Goal: Communication & Community: Answer question/provide support

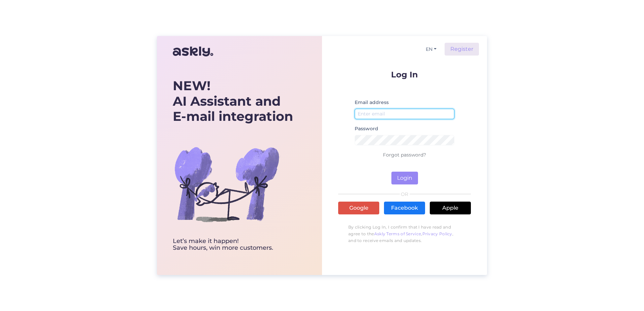
type input "[EMAIL_ADDRESS][DOMAIN_NAME]"
click at [398, 187] on div "Log In Email address [EMAIL_ADDRESS][DOMAIN_NAME] Password Forgot password? Log…" at bounding box center [404, 158] width 133 height 177
click at [398, 183] on button "Login" at bounding box center [405, 178] width 27 height 13
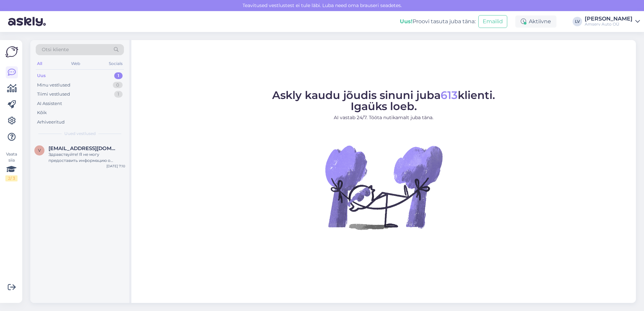
click at [73, 74] on div "Uus 1" at bounding box center [80, 75] width 88 height 9
click at [79, 154] on div "Здравствуйте! Я не могу предоставить информацию о наличии конкретных автомобиле…" at bounding box center [87, 158] width 77 height 12
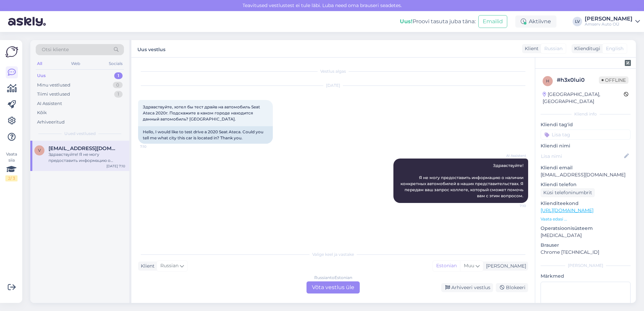
click at [104, 190] on div "V Vadimglotov8080@gmail.com Здравствуйте! Я не могу предоставить информацию о н…" at bounding box center [79, 222] width 99 height 162
click at [203, 180] on div "AI Assistent Здравствуйте! Я не могу предоставить информацию о наличии конкретн…" at bounding box center [333, 180] width 390 height 59
click at [197, 175] on div "AI Assistent Здравствуйте! Я не могу предоставить информацию о наличии конкретн…" at bounding box center [333, 180] width 390 height 59
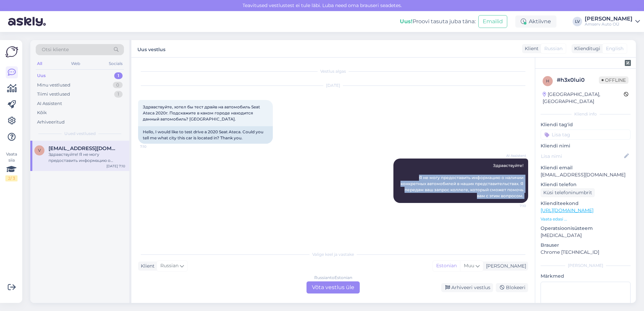
click at [197, 177] on div "AI Assistent Здравствуйте! Я не могу предоставить информацию о наличии конкретн…" at bounding box center [333, 180] width 390 height 59
drag, startPoint x: 197, startPoint y: 177, endPoint x: 215, endPoint y: 194, distance: 24.8
click at [219, 194] on div "AI Assistent Здравствуйте! Я не могу предоставить информацию о наличии конкретн…" at bounding box center [333, 180] width 390 height 59
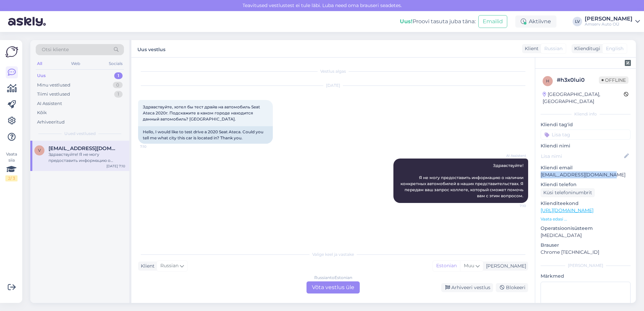
drag, startPoint x: 618, startPoint y: 170, endPoint x: 541, endPoint y: 166, distance: 77.3
click at [541, 171] on p "Vadimglotov8080@gmail.com" at bounding box center [586, 174] width 90 height 7
drag, startPoint x: 541, startPoint y: 166, endPoint x: 547, endPoint y: 167, distance: 6.1
copy p "Vadimglotov8080@gmail.com"
click at [331, 287] on div "Russian to Estonian Võta vestlus üle" at bounding box center [333, 288] width 53 height 12
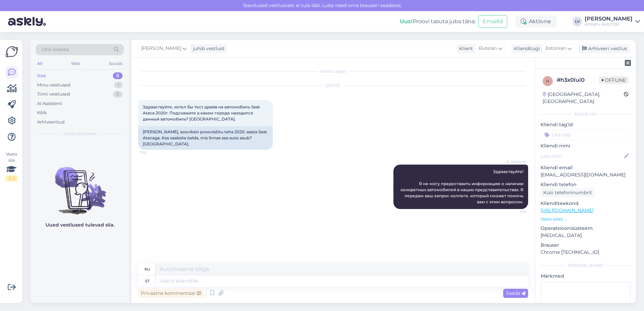
click at [580, 130] on input at bounding box center [586, 135] width 90 height 10
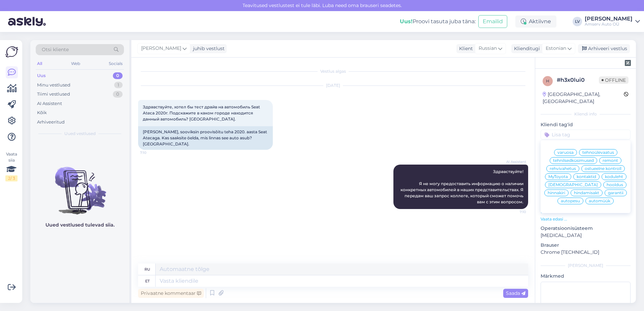
click at [596, 201] on span "automüük" at bounding box center [600, 201] width 22 height 4
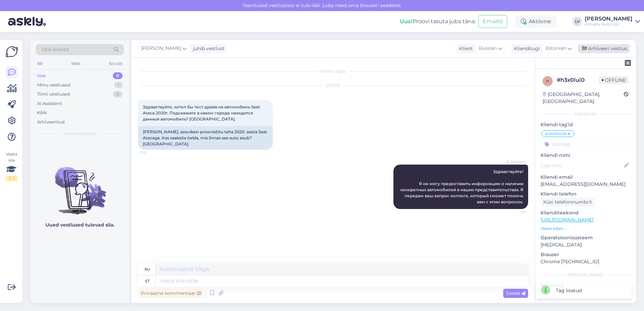
click at [601, 52] on div "Arhiveeri vestlus" at bounding box center [604, 48] width 52 height 9
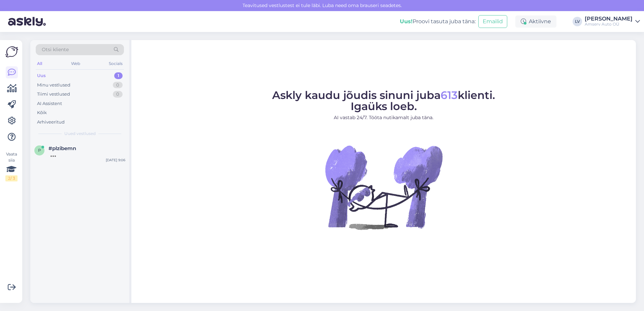
click at [88, 74] on div "Uus 1" at bounding box center [80, 75] width 88 height 9
click at [90, 150] on div "#plzibemn" at bounding box center [87, 149] width 77 height 6
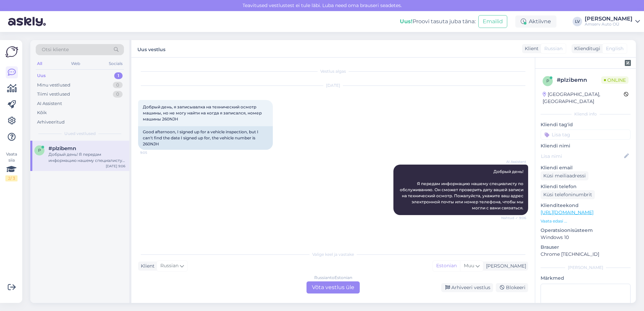
scroll to position [34, 0]
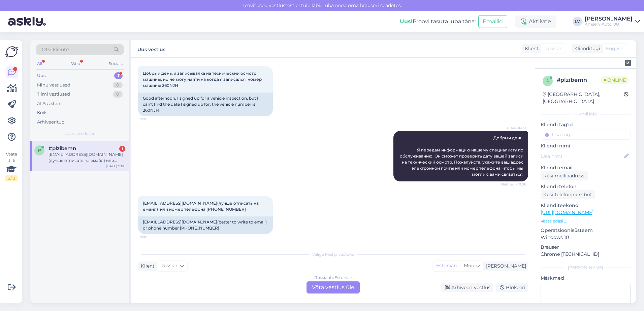
click at [343, 290] on div "Russian to Estonian Võta vestlus üle" at bounding box center [333, 288] width 53 height 12
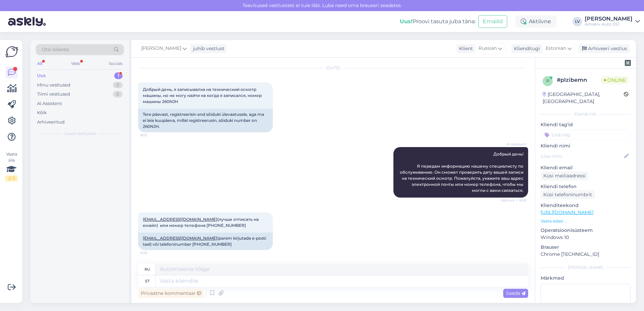
scroll to position [18, 0]
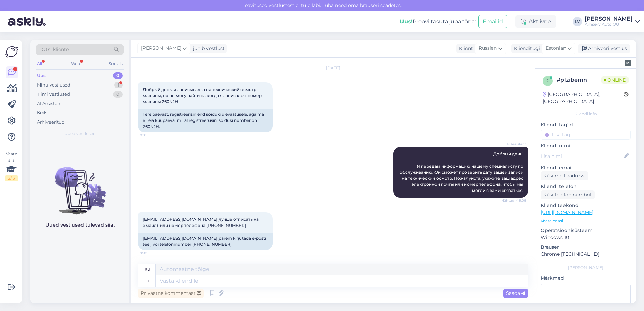
drag, startPoint x: 519, startPoint y: 154, endPoint x: 533, endPoint y: 152, distance: 14.6
click at [533, 152] on div "Vestlus algas [DATE] Добрый день, я записывалка на технический осмотр машины, н…" at bounding box center [336, 160] width 396 height 193
click at [276, 281] on textarea at bounding box center [342, 281] width 373 height 11
click at [204, 281] on textarea at bounding box center [342, 281] width 373 height 11
paste textarea "здравствуйте"
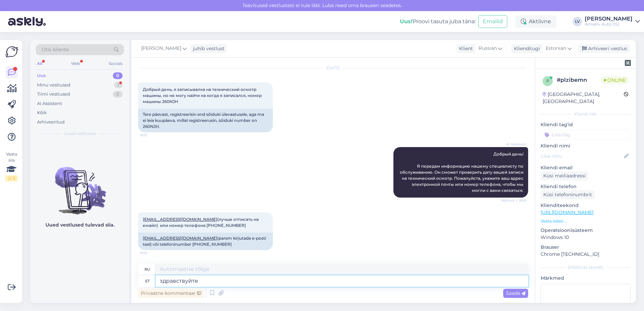
type textarea "здравствуйте"
type textarea "привет"
type textarea "здравствуйте!"
type textarea "Привет!"
type textarea "здравствуйте!"
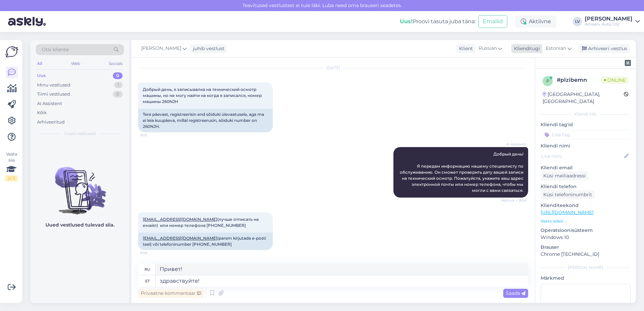
click at [553, 47] on span "Estonian" at bounding box center [556, 48] width 21 height 7
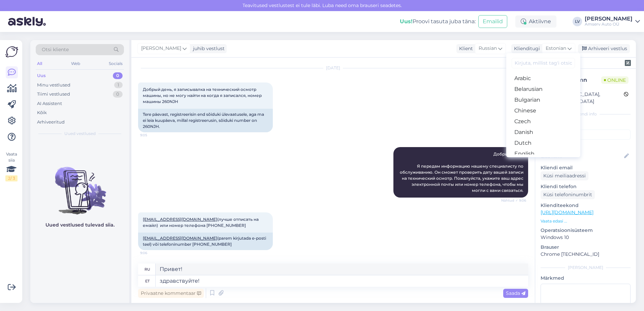
click at [541, 65] on input at bounding box center [543, 63] width 63 height 10
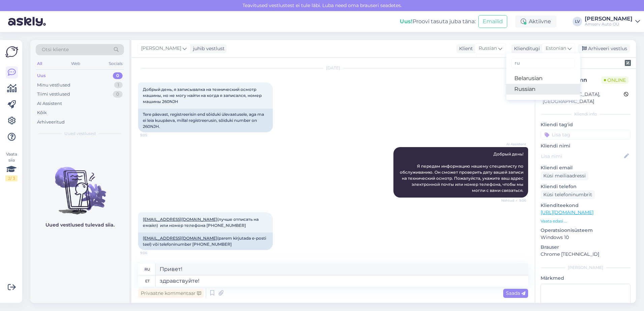
type input "ru"
click at [542, 87] on link "Russian" at bounding box center [543, 89] width 74 height 11
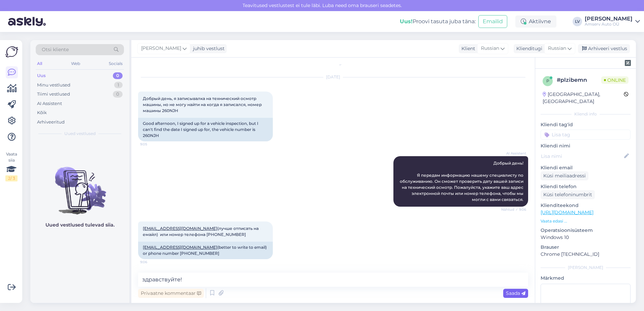
click at [515, 293] on span "Saada" at bounding box center [516, 293] width 20 height 6
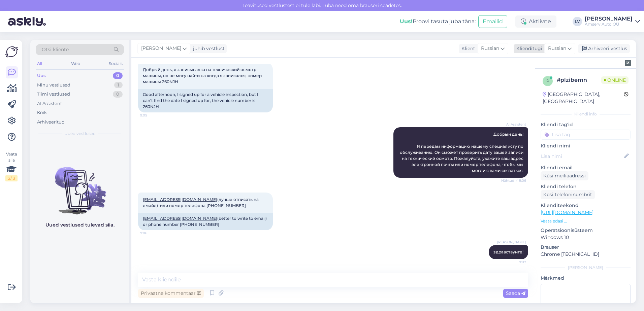
click at [566, 48] on span "Russian" at bounding box center [557, 48] width 18 height 7
click at [541, 64] on input "ru" at bounding box center [544, 63] width 63 height 10
type input "r"
type input "esto"
click at [534, 78] on link "Estonian" at bounding box center [545, 78] width 74 height 11
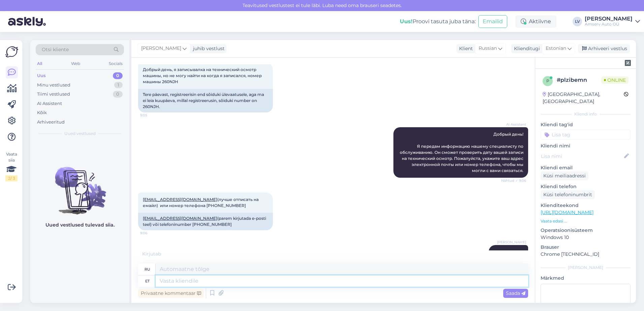
click at [285, 283] on textarea at bounding box center [342, 281] width 373 height 11
type textarea "Üks he"
type textarea "Один"
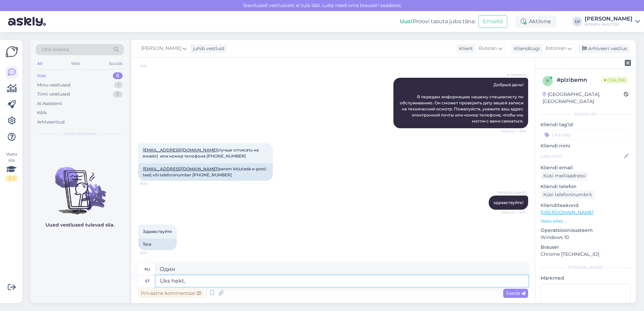
type textarea "Üks hekt,"
type textarea "Один гектар,"
type textarea "Ü"
type textarea "Один"
click at [245, 278] on textarea at bounding box center [342, 281] width 373 height 11
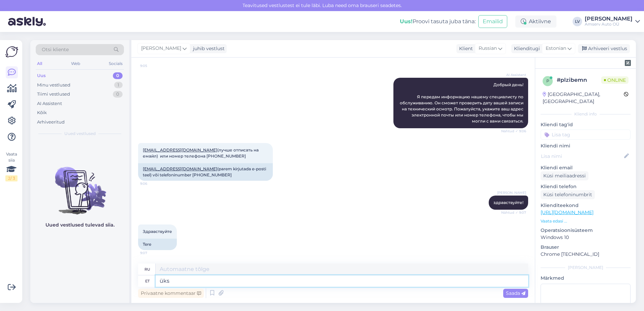
type textarea "üks h"
type textarea "один"
type textarea "üks hetk,"
type textarea "один момент,"
type textarea "üks hetk, ma ko"
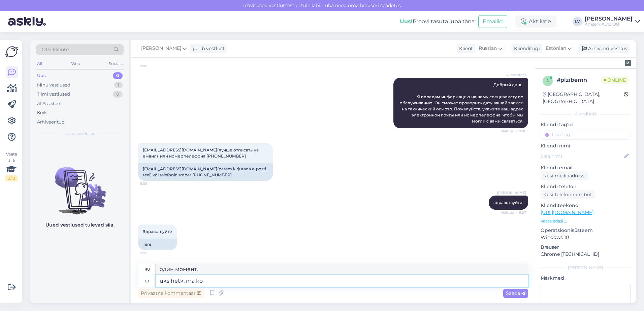
type textarea "один момент, я"
type textarea "üks hetk, ma kohe va"
type textarea "Одну минуту, я сейчас буду."
type textarea "üks hetk, ma kohe vaatan"
type textarea "Одну минуту, я сейчас проверю."
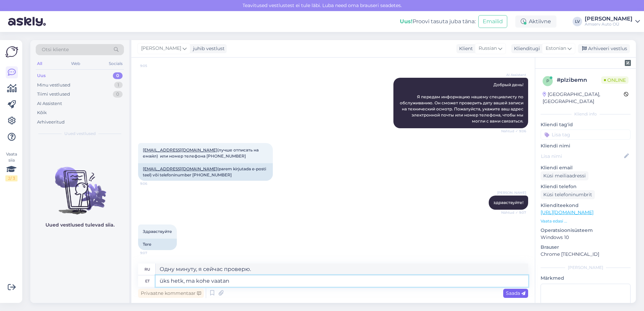
type textarea "üks hetk, ma kohe vaatan"
drag, startPoint x: 505, startPoint y: 291, endPoint x: 503, endPoint y: 285, distance: 6.6
click at [505, 291] on div "Saada" at bounding box center [515, 293] width 25 height 9
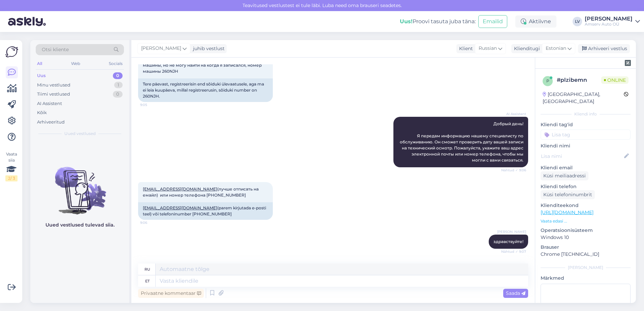
scroll to position [0, 0]
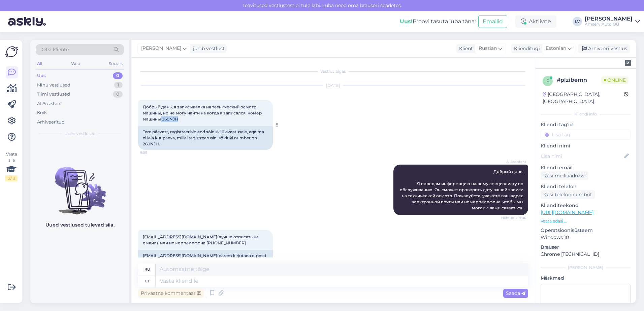
drag, startPoint x: 181, startPoint y: 120, endPoint x: 161, endPoint y: 120, distance: 19.9
click at [161, 120] on div "Добрый день, я записывалка на технический осмотр машины, но не могу найти на ко…" at bounding box center [205, 113] width 135 height 26
drag, startPoint x: 161, startPoint y: 120, endPoint x: 166, endPoint y: 120, distance: 5.4
copy span "260NJH"
click at [318, 275] on textarea at bounding box center [342, 269] width 373 height 11
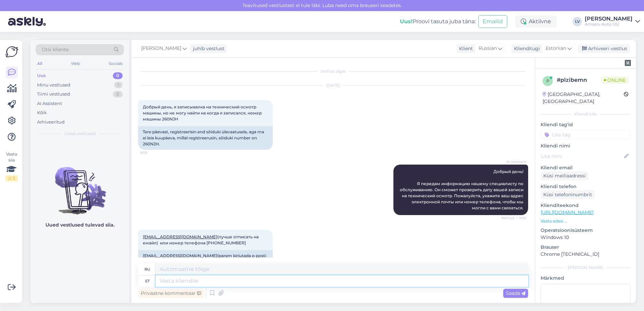
click at [325, 280] on textarea at bounding box center [342, 281] width 373 height 11
type textarea "26.07"
type textarea "26.07 17:00"
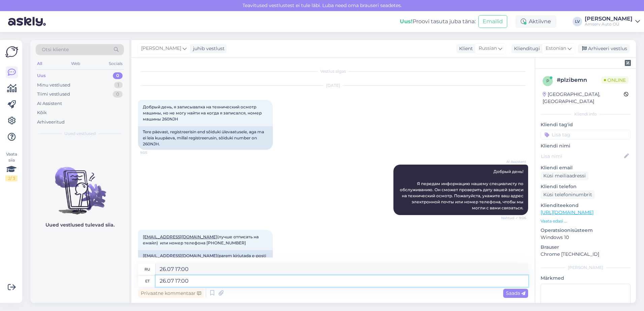
click at [173, 280] on textarea "26.07 17:00" at bounding box center [342, 281] width 373 height 11
type textarea "26.09 17:00"
click at [508, 292] on span "Saada" at bounding box center [516, 293] width 20 height 6
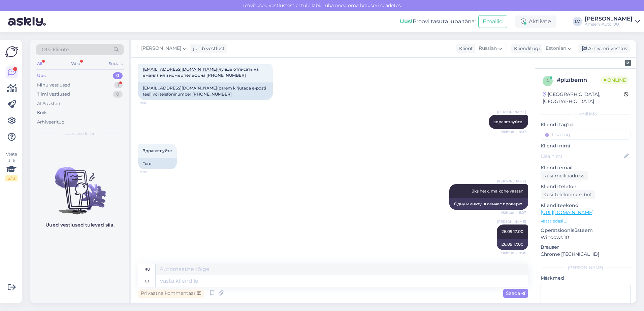
scroll to position [208, 0]
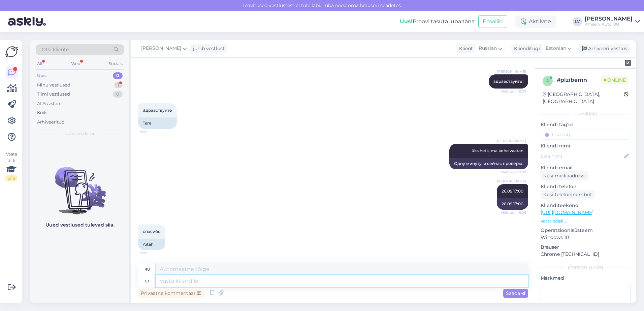
click at [202, 283] on textarea at bounding box center [342, 281] width 373 height 11
type textarea "Suur t"
type textarea "Большой"
type textarea "Suur tänu p"
type textarea "Большое спасибо."
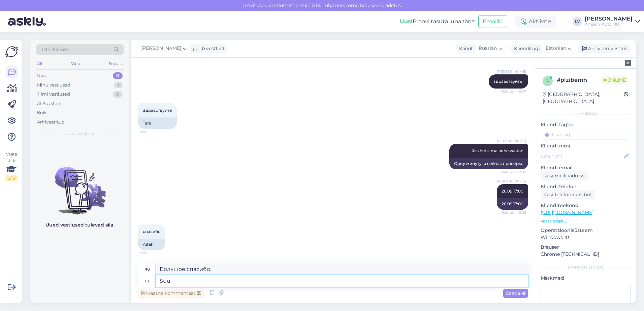
type textarea "Su"
type textarea "Большой"
type textarea "S"
type textarea "kell"
type textarea "часы"
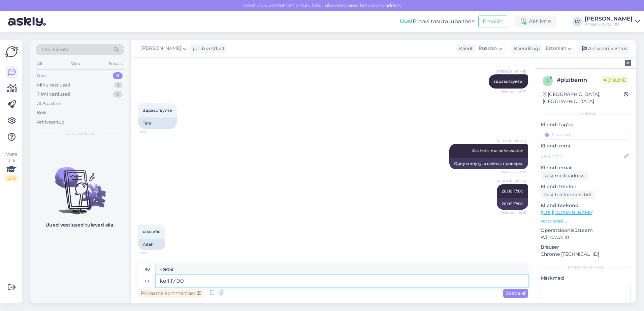
type textarea "kell 17:00"
type textarea "в 17:00"
type textarea "kell 17:00 on a"
type textarea "в 5:00 вечера"
type textarea "kell 17:00 on auto"
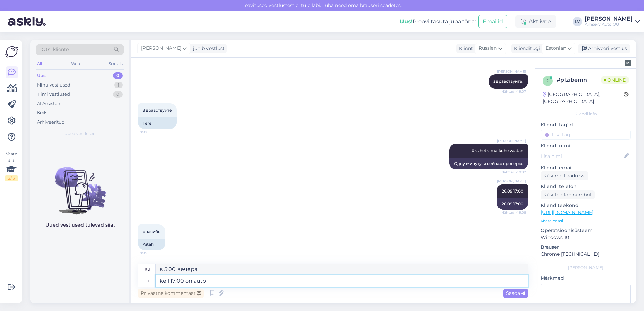
type textarea "в 5:00 вечера есть машина"
type textarea "kell 17:00 on auto pesu ja"
type textarea "в 5:00 вечера будет мойка автомобилей"
type textarea "kell 17:00 on auto pesu ja s"
type textarea "в 5:00 вечера есть мойка автомобилей и"
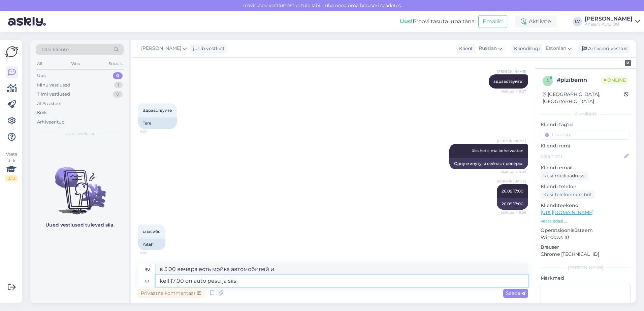
type textarea "kell 17:00 on auto pesu ja siis t"
type textarea "в 5:00 вечера будет мойка машин, а затем"
type textarea "kell 17:00 on auto pesu ja siis tehnoülevaatus"
type textarea "в 17:00 мойка автомобиля, а затем технический осмотр"
type textarea "kell 17:00 on auto pesu ja siis tehnoülevaatus"
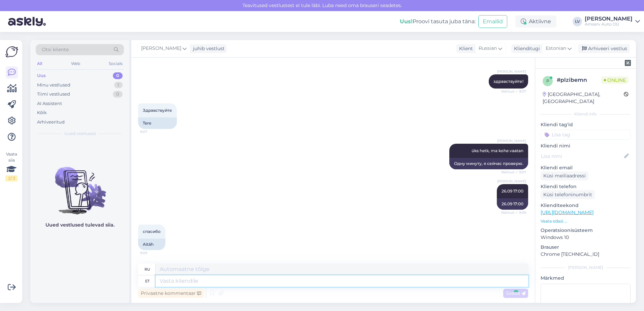
scroll to position [249, 0]
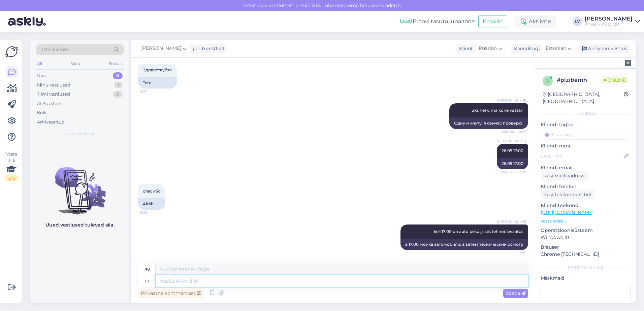
click at [402, 283] on textarea at bounding box center [342, 281] width 373 height 11
type textarea "Sur tä"
type textarea "Смерть"
type textarea "Suur t"
type textarea "Большой"
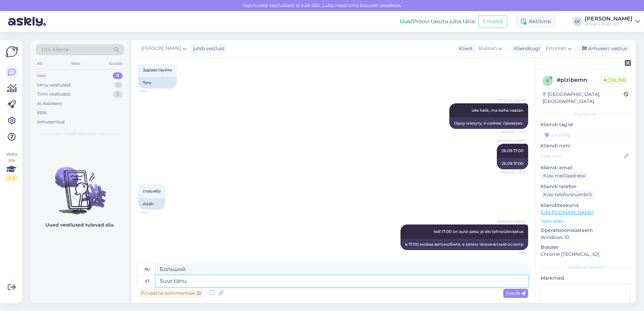
type textarea "Suur tänu p"
type textarea "Большое спасибо."
type textarea "Suur tänu pöördumise ee"
type textarea "Большое спасибо за ваш отзыв."
type textarea "Suur tänu pöördumise eest"
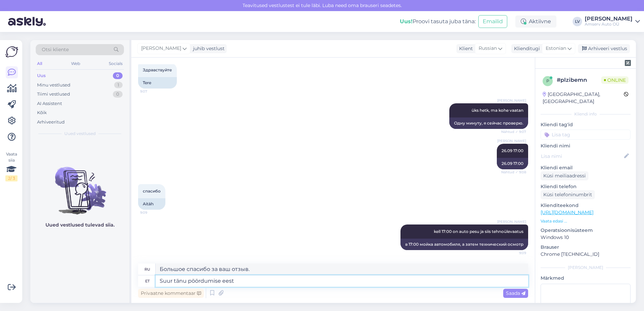
type textarea "Большое спасибо, что связались с нами."
type textarea "Suur tänu pöördumise eest ja ilu"
type textarea "Большое спасибо, что связались с нами и"
type textarea "Suur tänu pöördumise eest ja ilusat pä"
type textarea "Большое спасибо, что связались с нами, и желаем Вам хорошего дня."
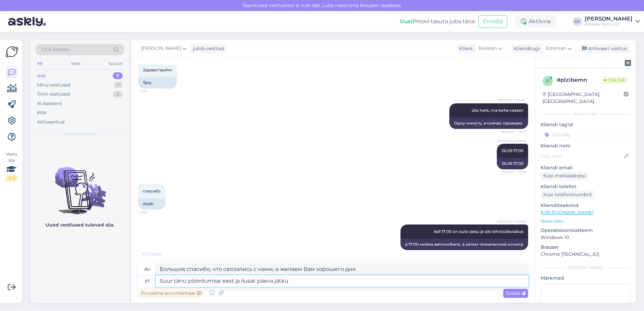
type textarea "Suur tänu pöördumise eest ja ilusat päeva jätku"
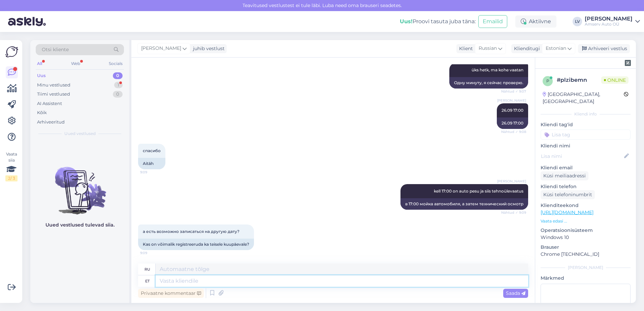
scroll to position [336, 0]
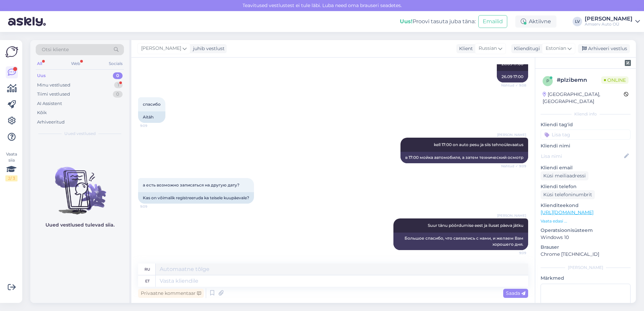
click at [267, 206] on div "а есть возможно записаться на другую дату? 9:09 Kas on võimalik registreeruda k…" at bounding box center [333, 191] width 390 height 40
click at [271, 286] on textarea at bounding box center [342, 281] width 373 height 11
type textarea "jaa"
type textarea "да"
type textarea "jaa, i"
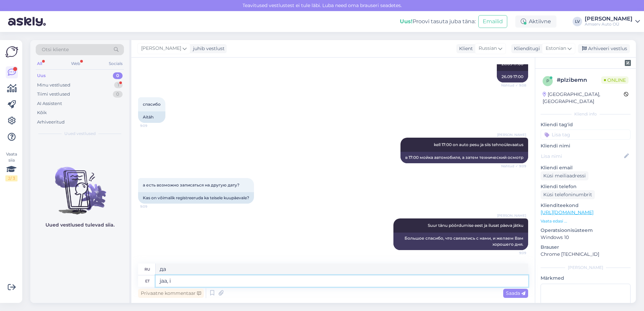
type textarea "да,"
type textarea "jaa, ikka"
type textarea "да, все еще"
type textarea "jaa,"
type textarea "да,"
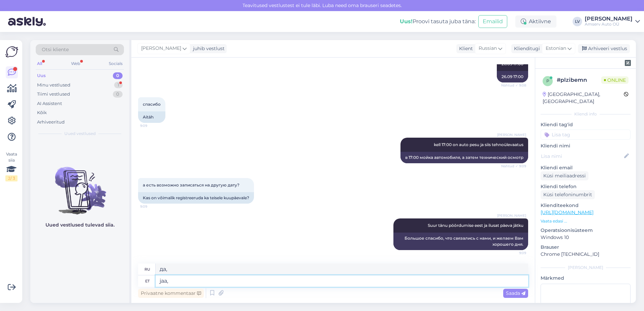
type textarea "jaa"
type textarea "да"
type textarea "jaa, s"
type textarea "да,"
type textarea "jaa, saate"
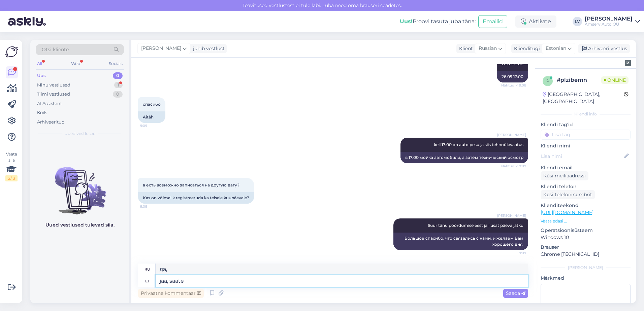
type textarea "да, ты можешь"
type textarea "jaa,"
type textarea "да,"
type textarea "jaa, ikka"
type textarea "да, все еще"
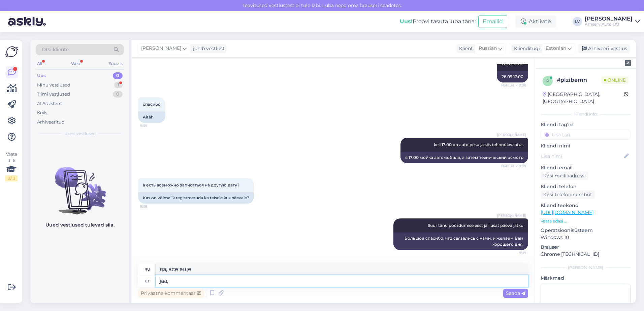
type textarea "jaa,"
type textarea "да,"
type textarea "jaa"
type textarea "да"
type textarea "jaa"
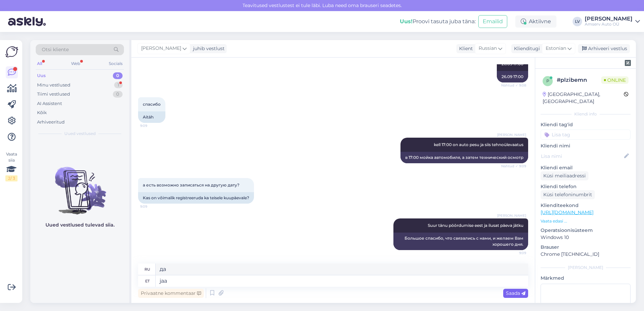
click at [511, 295] on span "Saada" at bounding box center [516, 293] width 20 height 6
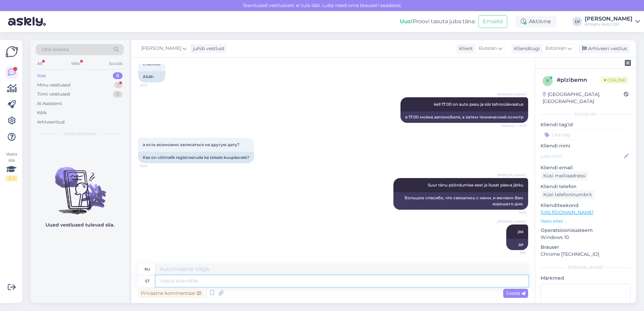
click at [464, 282] on textarea at bounding box center [342, 281] width 373 height 11
type textarea "Millal"
type textarea "Когда"
type textarea "Millal Te"
type textarea "Когда ты будешь"
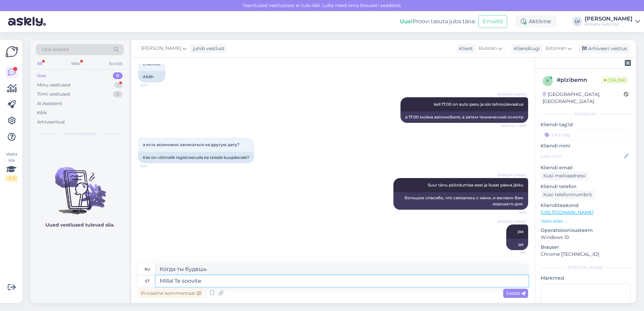
type textarea "Millal Te soovite"
type textarea "Когда вы хотите?"
type textarea "Millal Te soovite tulla?"
type textarea "Когда бы вы хотели приехать?"
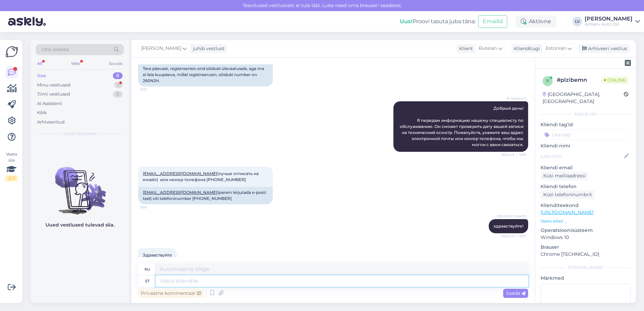
scroll to position [0, 0]
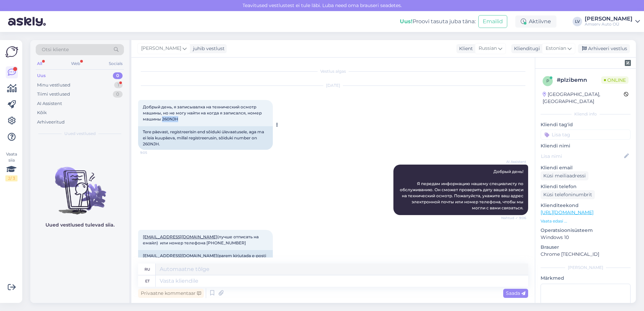
drag, startPoint x: 182, startPoint y: 118, endPoint x: 162, endPoint y: 118, distance: 19.2
click at [162, 118] on div "Добрый день, я записывалка на технический осмотр машины, но не могу найти на ко…" at bounding box center [205, 113] width 135 height 26
copy span "260NJH"
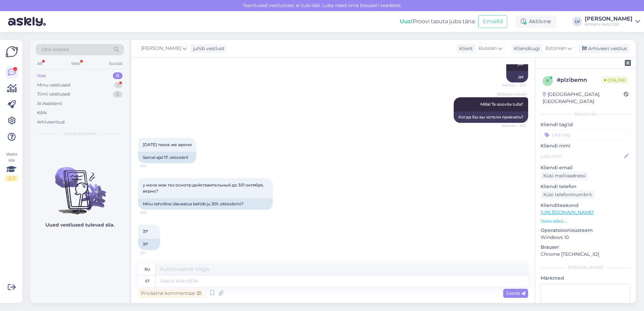
click at [257, 256] on div "Vestlus algas [DATE] Добрый день, я записывалка на технический осмотр машины, н…" at bounding box center [333, 181] width 404 height 246
click at [433, 287] on textarea at bounding box center [342, 281] width 373 height 11
type textarea "Jah, t"
type textarea "Да,"
type textarea "Jah, tehnoülevaatus keht"
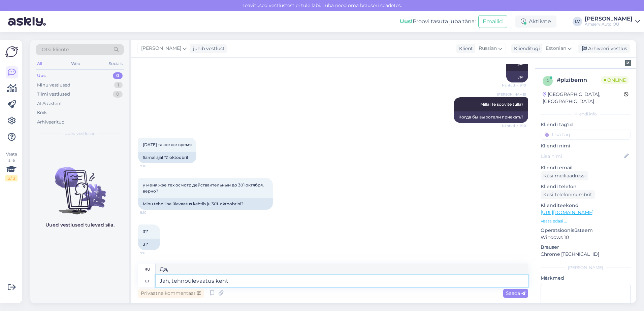
type textarea "Да, технический осмотр"
type textarea "Jah, tehnoülevaatus kehtibv"
type textarea "Да, технический осмотр действителен"
type textarea "Jah, tehnoülevaatus kehtib k"
type textarea "Да, технический осмотр действителен."
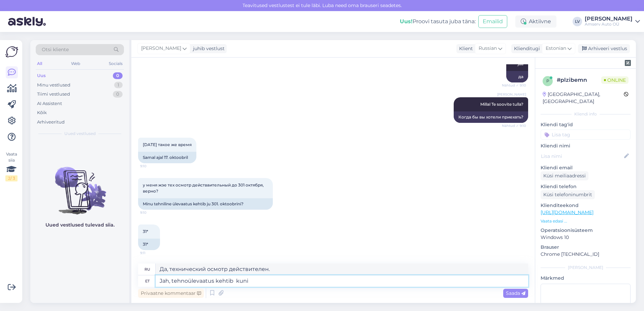
type textarea "Jah, tehnoülevaatus kehtib kuni"
type textarea "Да, технический осмотр действителен до"
type textarea "Jah, tehnoülevaatus kehtib kuni 31.10"
type textarea "Да, технический осмотр действителен до 31.10"
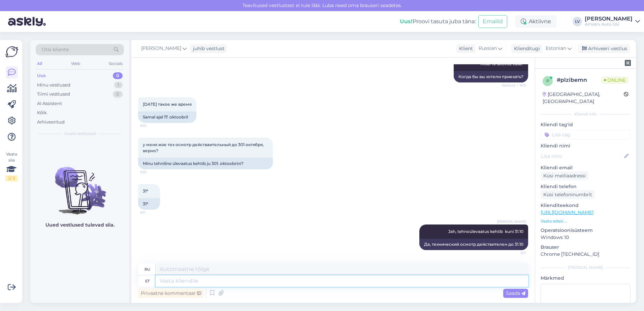
click at [398, 286] on textarea at bounding box center [342, 281] width 373 height 11
type textarea "Saan pa"
type textarea "Я могу"
type textarea "[PERSON_NAME] s"
type textarea "Я могу предложить"
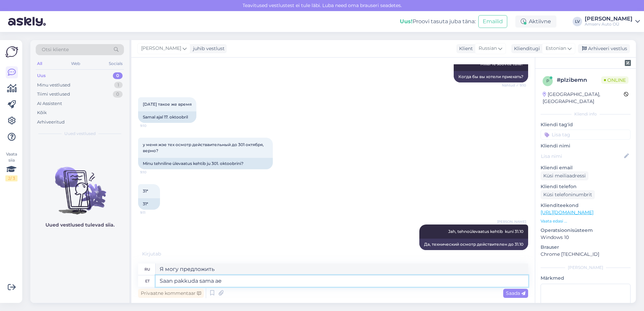
type textarea "Saan pakkuda sama aeg"
type textarea "Я могу предложить то же самое"
type textarea "Saan pakkuda sama aega"
type textarea "Я могу предложить то же самое время."
type textarea "Saan pakkuda sama aega 17.oktoobril"
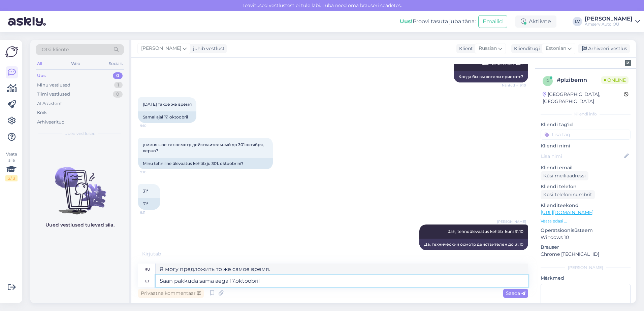
type textarea "Могу предложить то же время 17.oktoobril"
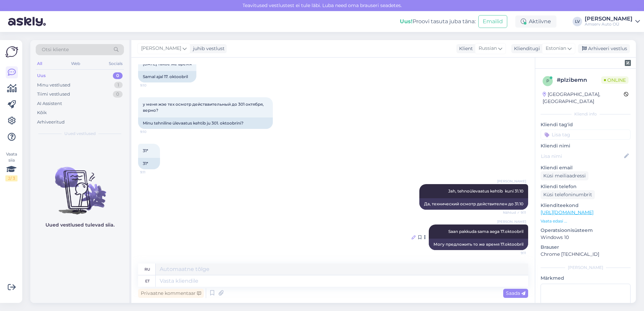
click at [412, 237] on icon at bounding box center [414, 238] width 4 height 4
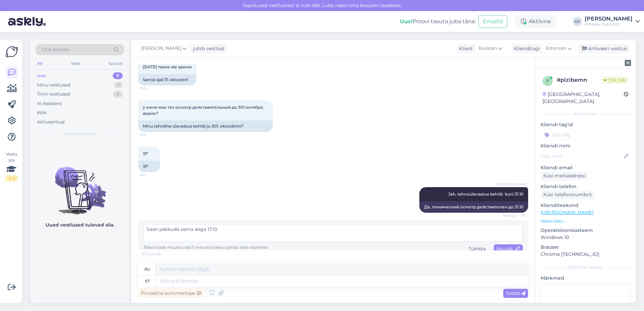
scroll to position [662, 0]
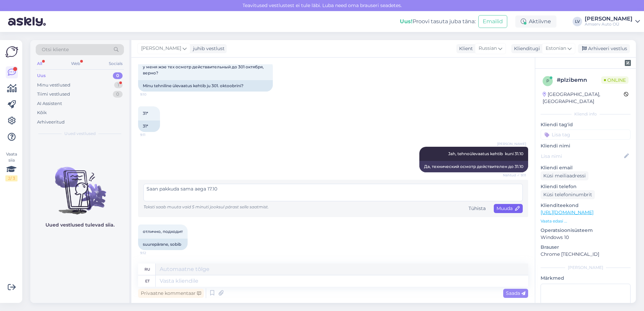
type textarea "Saan pakkuda sama aega 17.10"
click at [506, 210] on span "Muuda" at bounding box center [509, 209] width 24 height 6
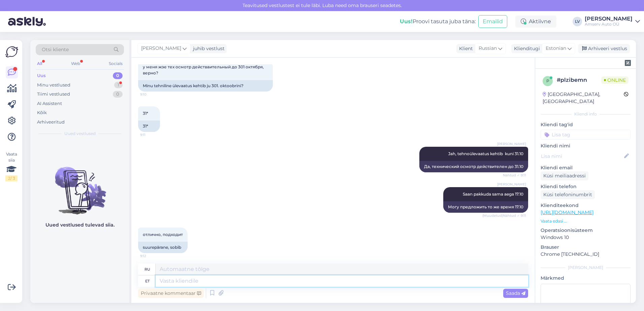
click at [303, 286] on textarea at bounding box center [342, 281] width 373 height 11
click at [305, 284] on textarea at bounding box center [342, 281] width 373 height 11
type textarea "siis o"
type textarea "затем"
type textarea "siis on"
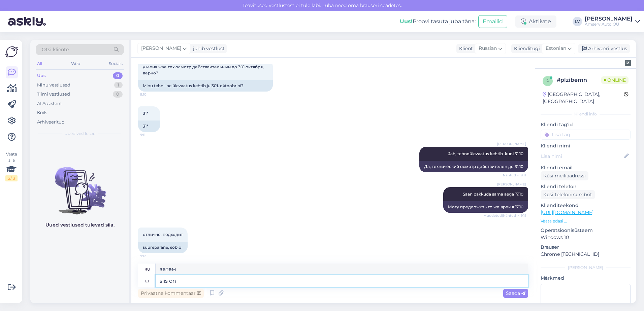
type textarea "тогда это"
type textarea "siis on aeg b"
type textarea "тогда пришло время"
type textarea "siis on aeg muudetud ja"
type textarea "тогда время изменилось"
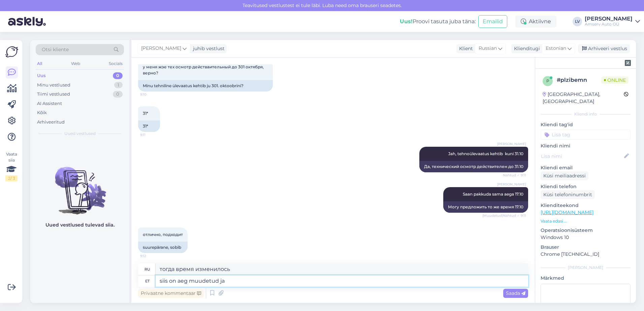
type textarea "siis on aeg muudetud ja o"
type textarea "затем время было изменено и"
type textarea "siis on aeg muudetud ja ootame T"
type textarea "тогда время было изменено и мы ждем"
type textarea "siis on aeg muudetud ja ootame Teid"
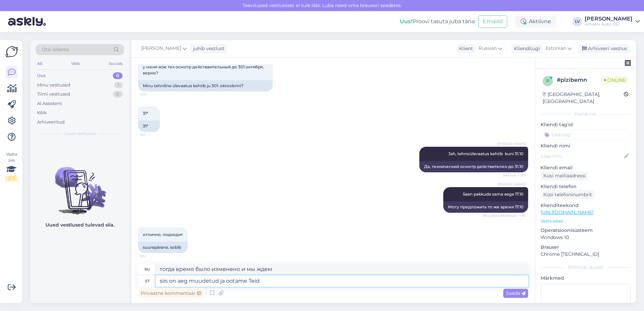
type textarea "тогда время изменилось и мы ждем вас"
type textarea "siis on aeg muudetud ja ootame Teid 17.10"
type textarea "тогда время изменено и мы ждем вас 17.10"
type textarea "siis on aeg muudetud ja ootame Teid 17.10 kell"
type textarea "тогда время изменено и мы ждем вас в 17.10"
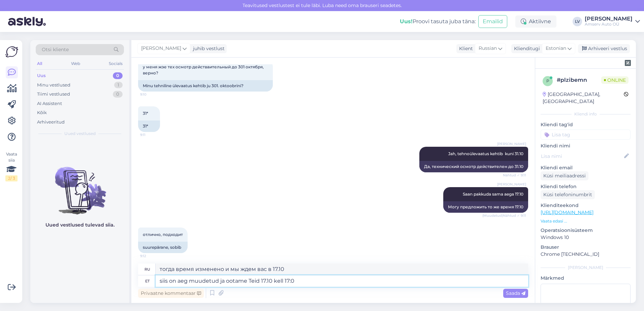
type textarea "siis on aeg muudetud ja ootame Teid 17.10 kell 17:00"
type textarea "тогда время изменено и мы ждем вас 17.10 в 17:00"
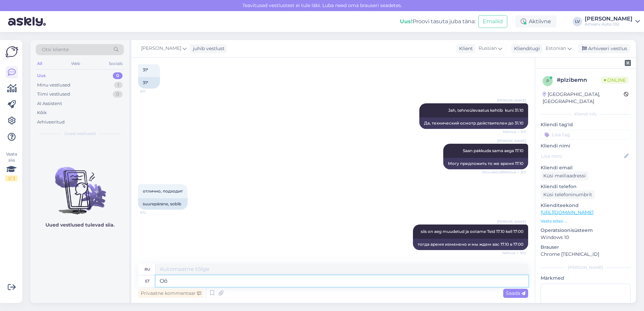
type textarea "O"
type textarea "Ilusat"
type textarea "Красивый"
type textarea "I"
type textarea "Saan v"
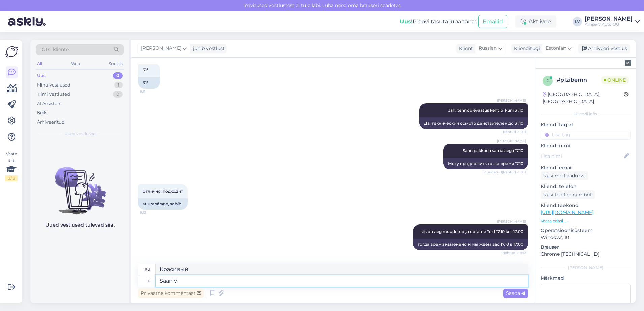
type textarea "Я могу"
type textarea "Saan veel k"
type textarea "Я все еще могу"
type textarea "Saan veel kuidagi ab"
type textarea "Я все еще могу как-то"
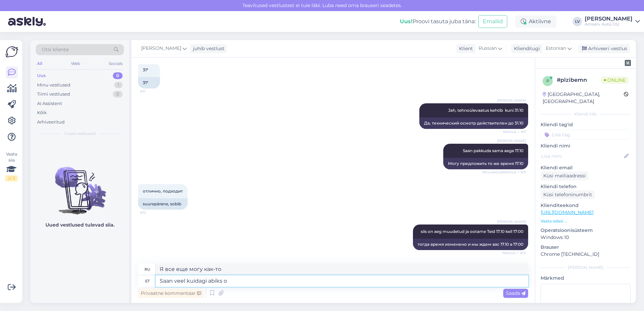
type textarea "Saan veel kuidagi abiks ol"
type textarea "Я все еще могу как-то помочь."
type textarea "Saan veel kuidagi abiks olla?"
type textarea "Могу ли я еще как-то помочь?"
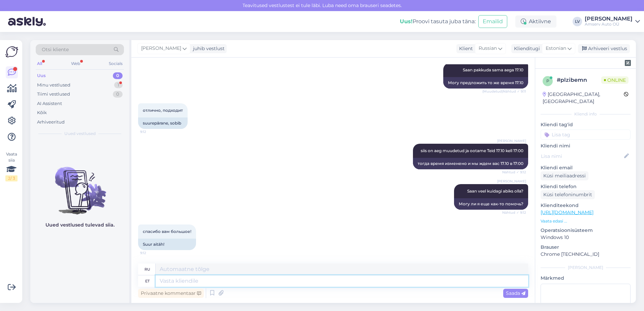
scroll to position [827, 0]
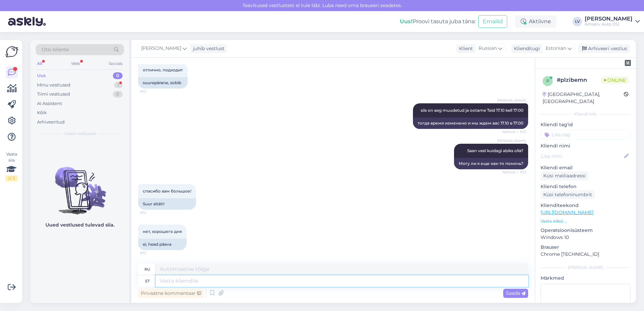
click at [248, 285] on textarea at bounding box center [342, 281] width 373 height 11
type textarea "A"
type textarea "Ilusat"
type textarea "Красивый"
type textarea "Ilusat päeva jä"
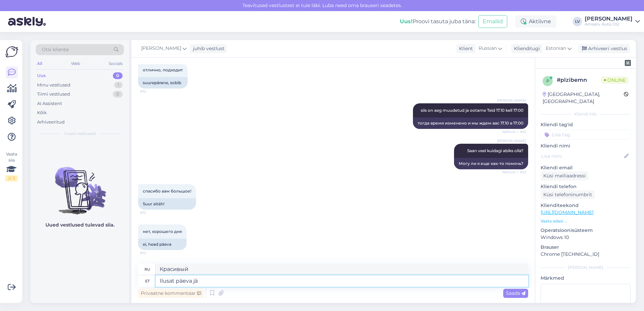
type textarea "Хорошего дня"
type textarea "Ilusat päeva jätku Te"
type textarea "Хорошего дня."
type textarea "Ilusat päeva jätku Teile! ."
type textarea "Хорошего дня!"
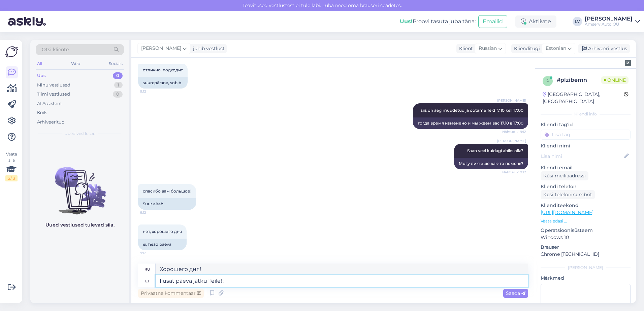
type textarea "Ilusat päeva jätku Teile! :)"
type textarea "Хорошего дня! :)"
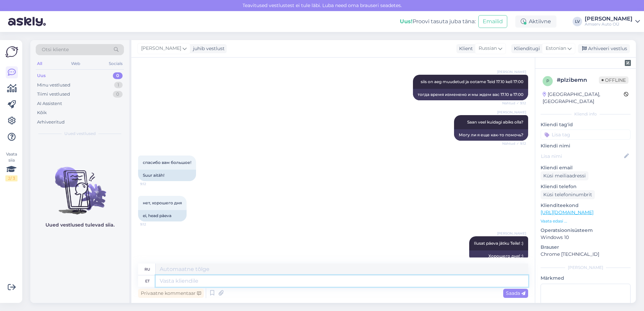
scroll to position [867, 0]
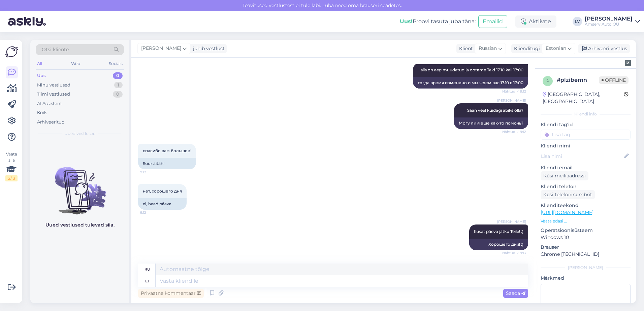
click at [580, 131] on input at bounding box center [586, 135] width 90 height 10
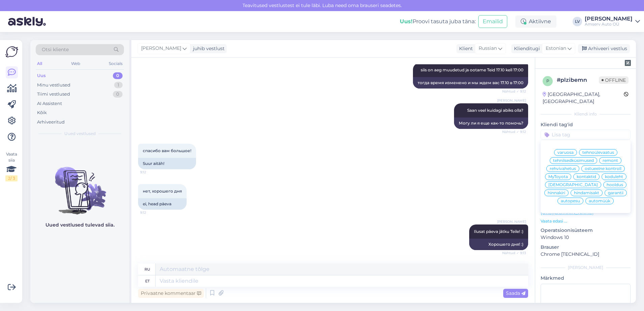
click at [593, 151] on span "tehnoülevaatus" at bounding box center [599, 153] width 32 height 4
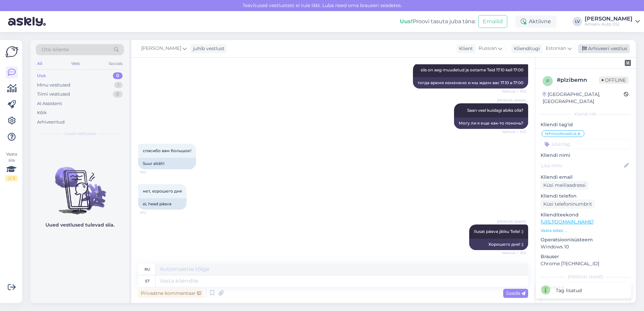
click at [599, 51] on div "Arhiveeri vestlus" at bounding box center [604, 48] width 52 height 9
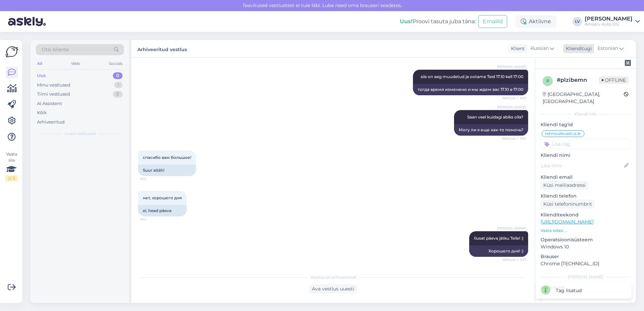
scroll to position [860, 0]
